Goal: Navigation & Orientation: Go to known website

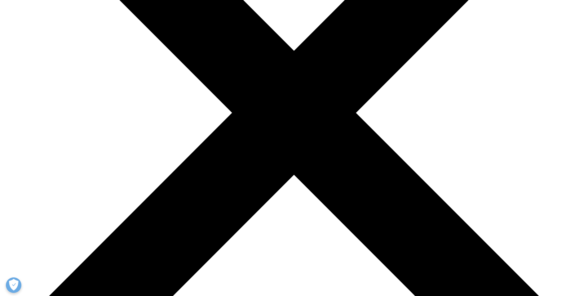
scroll to position [217, 0]
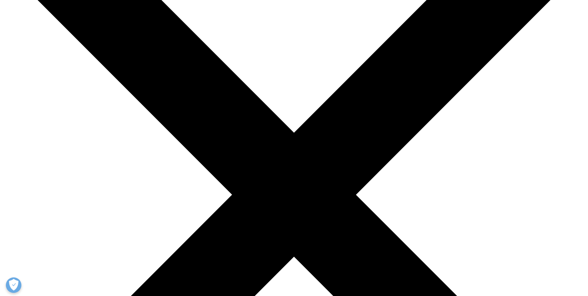
scroll to position [0, 0]
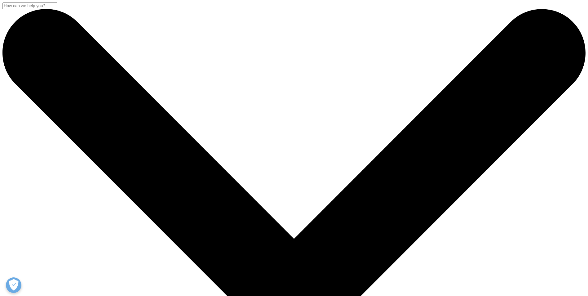
drag, startPoint x: 137, startPoint y: 100, endPoint x: 207, endPoint y: 101, distance: 70.1
drag, startPoint x: 207, startPoint y: 101, endPoint x: 202, endPoint y: 131, distance: 30.2
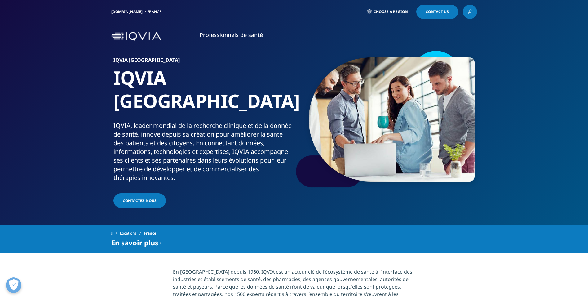
click at [135, 34] on img at bounding box center [136, 36] width 50 height 9
click at [118, 36] on img at bounding box center [136, 36] width 50 height 9
click at [118, 13] on link "[DOMAIN_NAME]" at bounding box center [126, 11] width 31 height 5
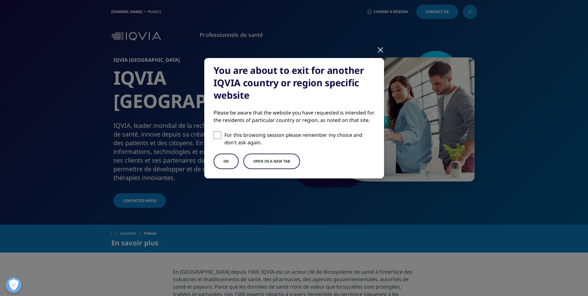
click at [231, 166] on button "OK" at bounding box center [226, 161] width 25 height 16
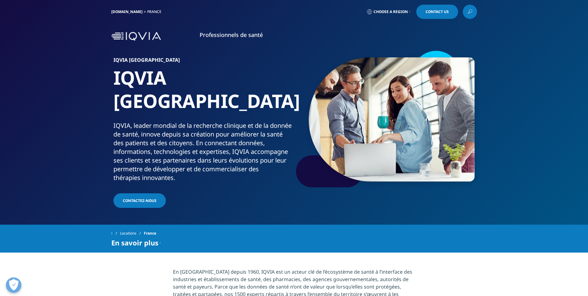
click at [183, 91] on h1 "IQVIA [GEOGRAPHIC_DATA]" at bounding box center [202, 93] width 178 height 55
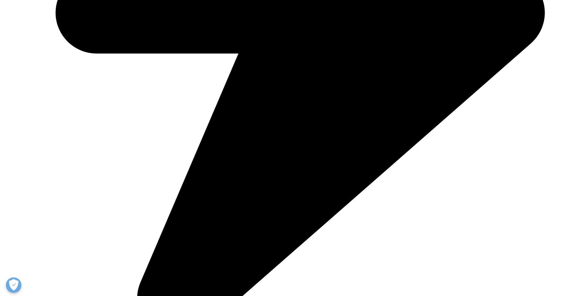
scroll to position [441, 0]
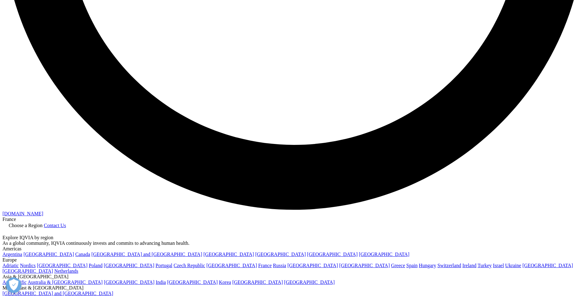
scroll to position [1552, 0]
